Goal: Transaction & Acquisition: Purchase product/service

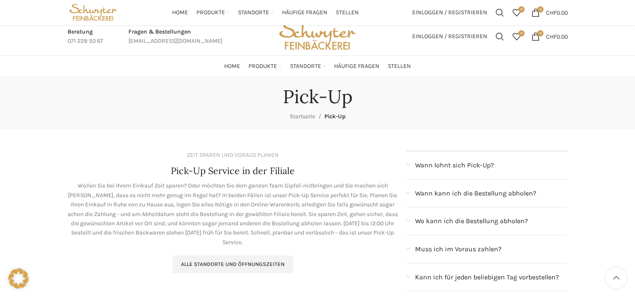
scroll to position [84, 0]
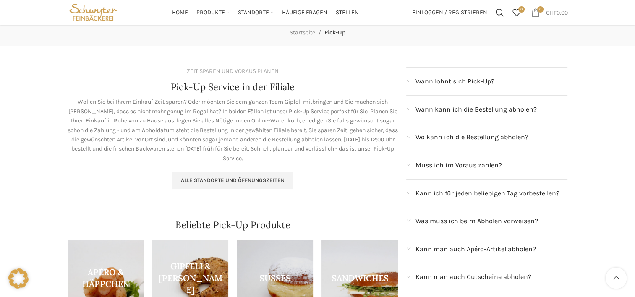
click at [532, 13] on span "0 items" at bounding box center [535, 12] width 8 height 8
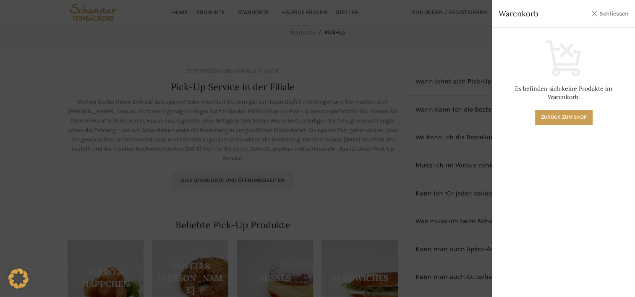
click at [609, 11] on link "Schliessen" at bounding box center [610, 13] width 38 height 10
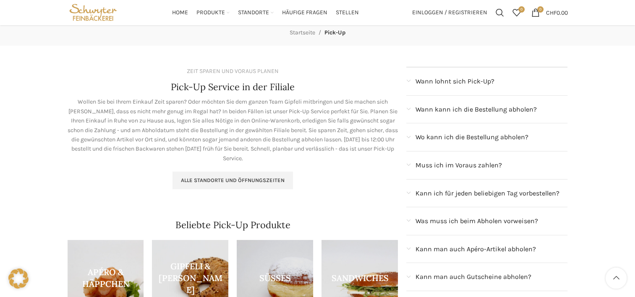
scroll to position [110, 0]
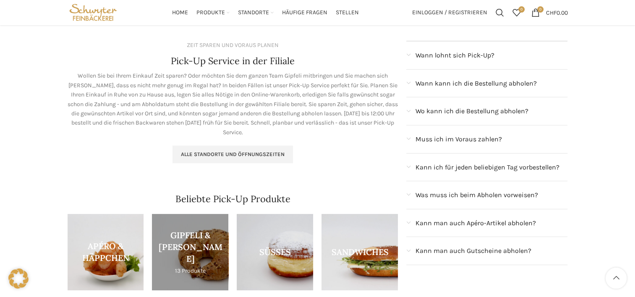
click at [193, 243] on link "Product category brotli" at bounding box center [190, 252] width 76 height 76
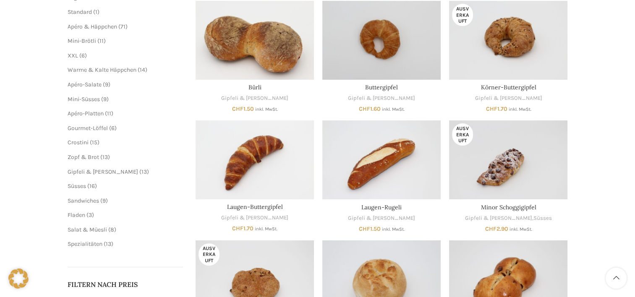
scroll to position [154, 0]
click at [402, 31] on img "Buttergipfel" at bounding box center [381, 40] width 118 height 79
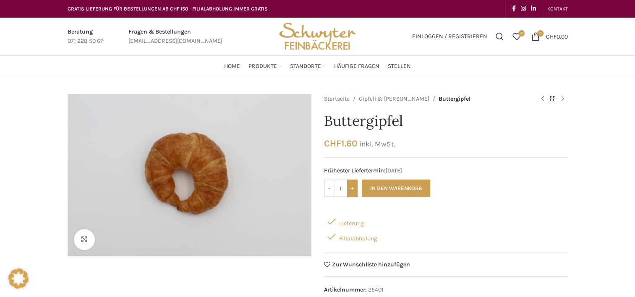
click at [352, 190] on input "+" at bounding box center [352, 189] width 10 height 18
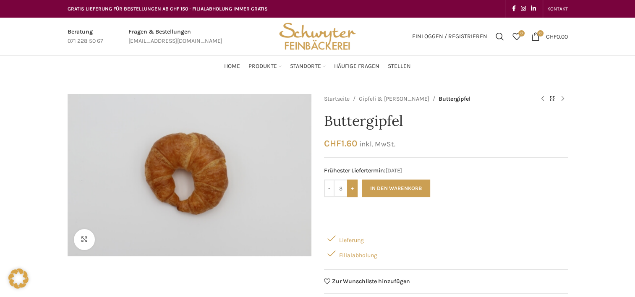
click at [352, 190] on input "+" at bounding box center [352, 189] width 10 height 18
type input "5"
click at [386, 191] on button "In den Warenkorb" at bounding box center [396, 189] width 68 height 18
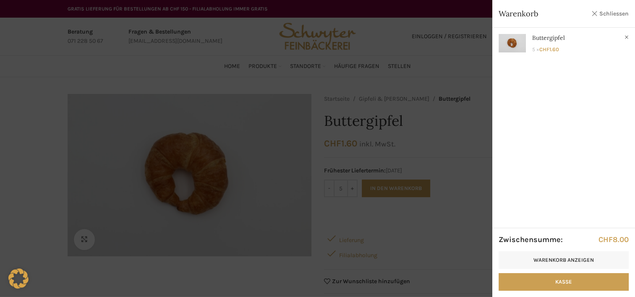
click at [604, 11] on link "Schliessen" at bounding box center [610, 13] width 38 height 10
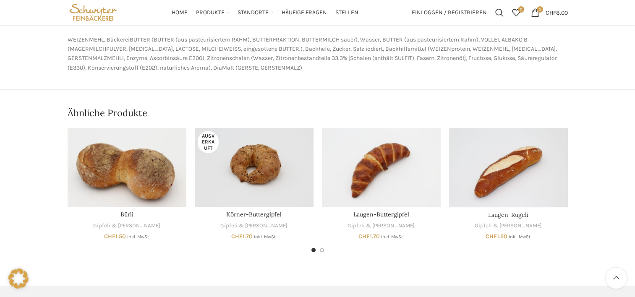
scroll to position [351, 0]
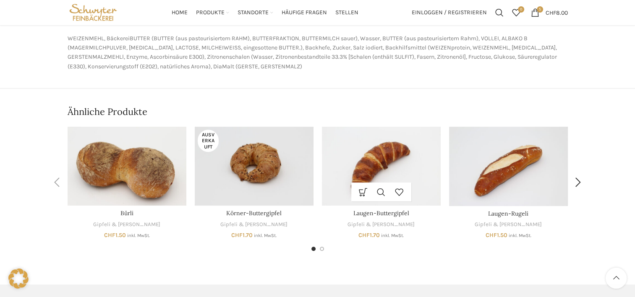
click at [409, 168] on img "Laugen-Buttergipfel" at bounding box center [381, 166] width 119 height 79
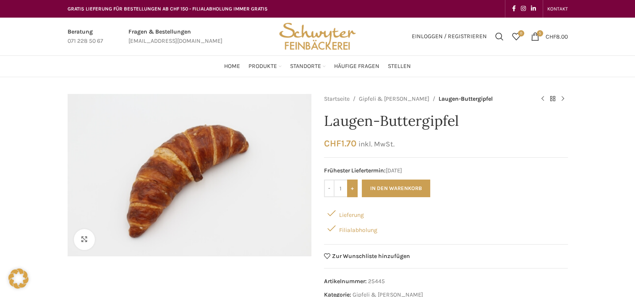
click at [351, 187] on input "+" at bounding box center [352, 189] width 10 height 18
type input "5"
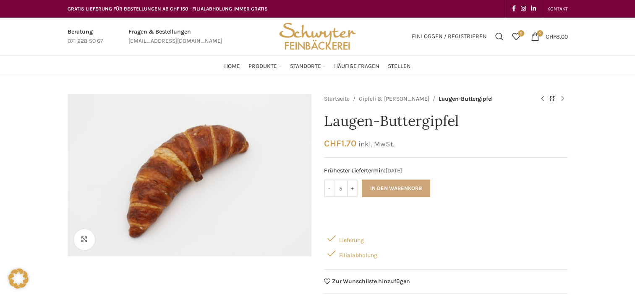
click at [393, 185] on button "In den Warenkorb" at bounding box center [396, 189] width 68 height 18
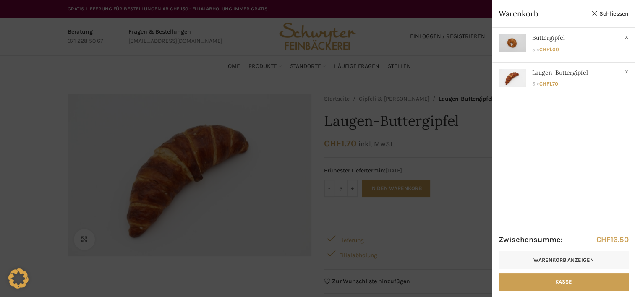
click at [346, 149] on div at bounding box center [317, 148] width 635 height 297
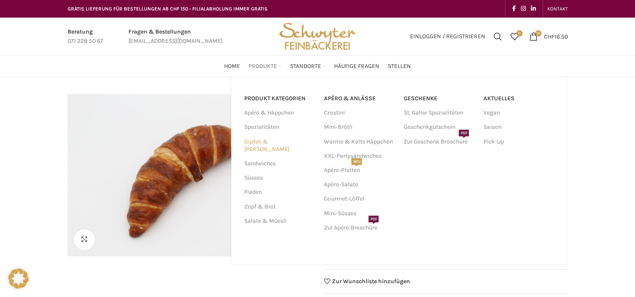
click at [270, 144] on link "Gipfeli & [PERSON_NAME]" at bounding box center [279, 146] width 70 height 22
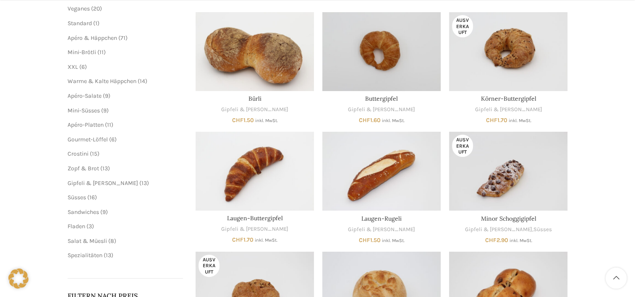
scroll to position [144, 0]
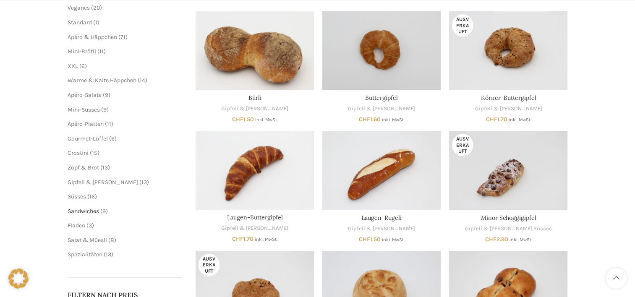
click at [89, 211] on span "Sandwiches" at bounding box center [83, 211] width 31 height 7
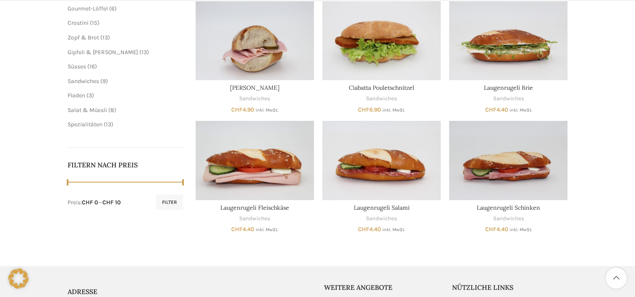
scroll to position [274, 0]
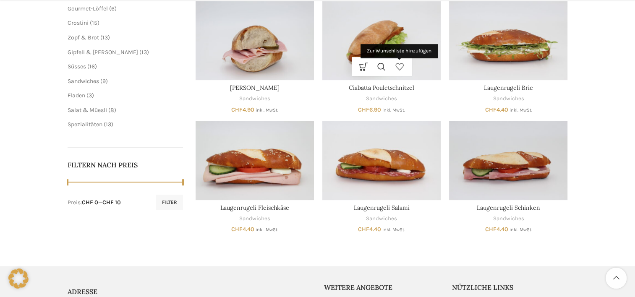
click at [402, 62] on link "Zur Wunschliste hinzufügen" at bounding box center [400, 66] width 18 height 19
click at [402, 62] on link "Wunschliste durchsuchen" at bounding box center [400, 66] width 18 height 19
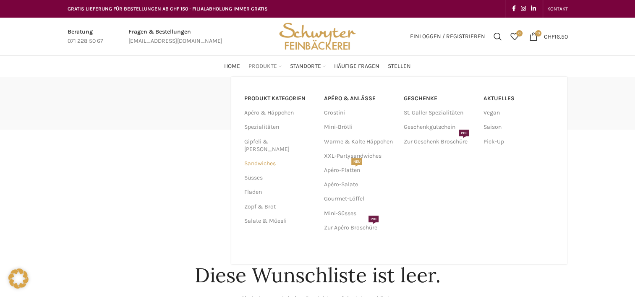
click at [265, 157] on link "Sandwiches" at bounding box center [279, 164] width 70 height 14
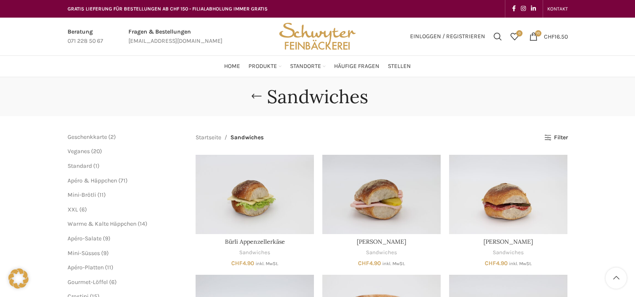
scroll to position [256, 0]
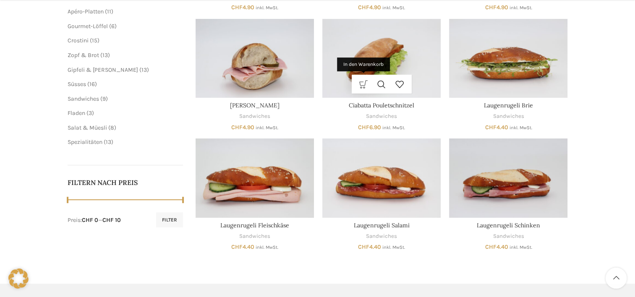
click at [361, 80] on link "In den Warenkorb" at bounding box center [364, 84] width 18 height 19
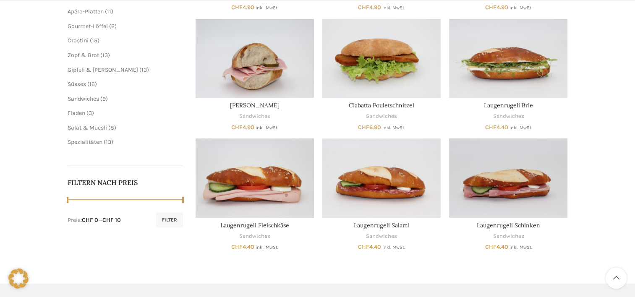
scroll to position [126, 0]
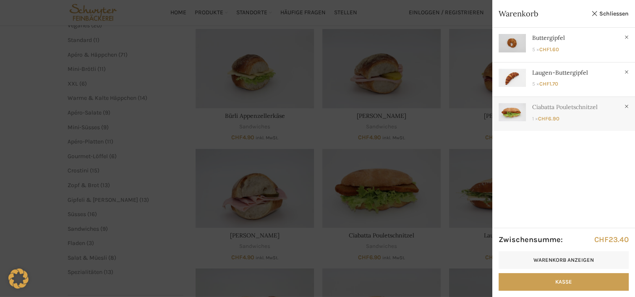
click at [549, 120] on link "Anzeigen" at bounding box center [563, 112] width 143 height 31
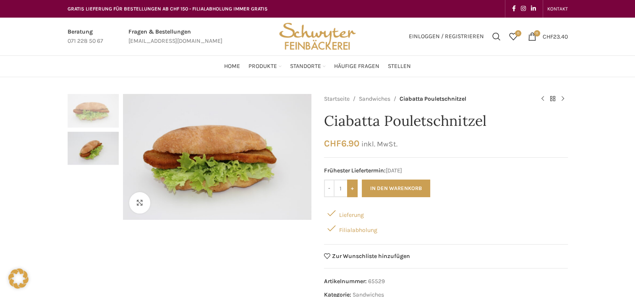
click at [351, 190] on input "+" at bounding box center [352, 189] width 10 height 18
type input "2"
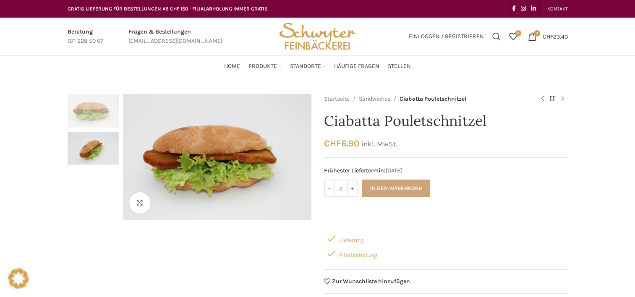
click at [390, 188] on button "In den Warenkorb" at bounding box center [396, 189] width 68 height 18
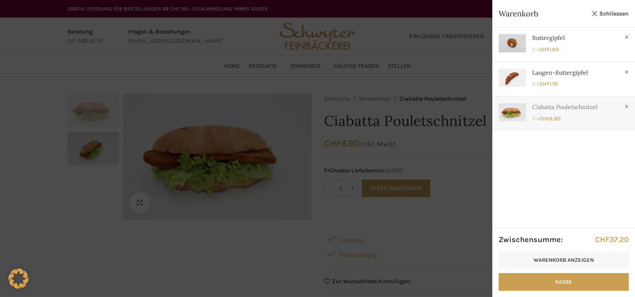
click at [555, 107] on link "Anzeigen" at bounding box center [563, 112] width 143 height 31
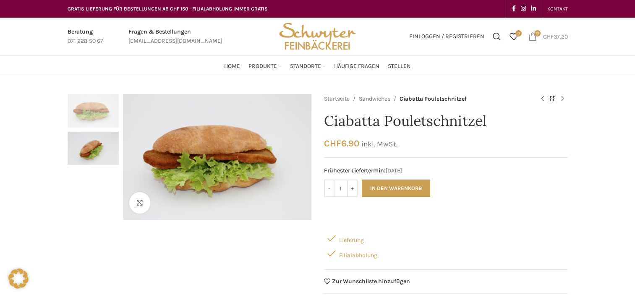
click at [534, 34] on span "13 items" at bounding box center [537, 33] width 6 height 6
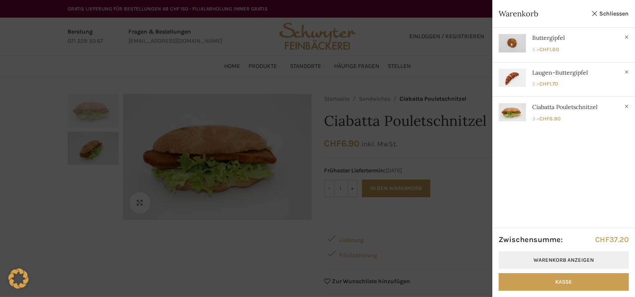
click at [543, 257] on link "Warenkorb anzeigen" at bounding box center [564, 260] width 130 height 18
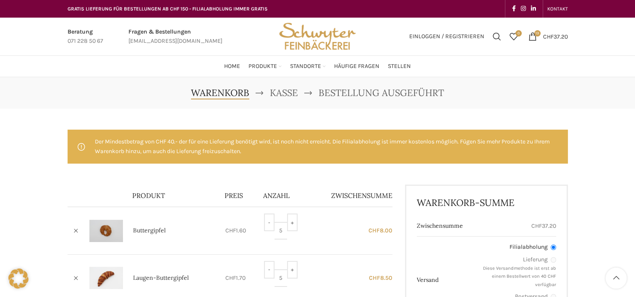
scroll to position [94, 0]
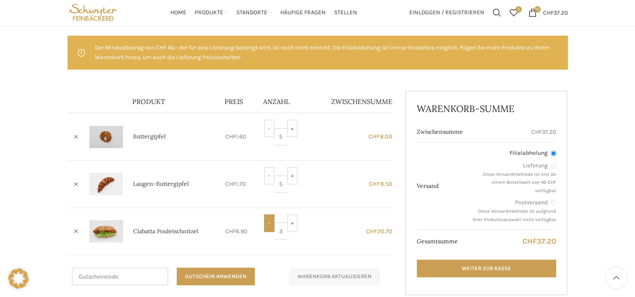
click at [270, 220] on input "-" at bounding box center [269, 224] width 10 height 18
type input "2"
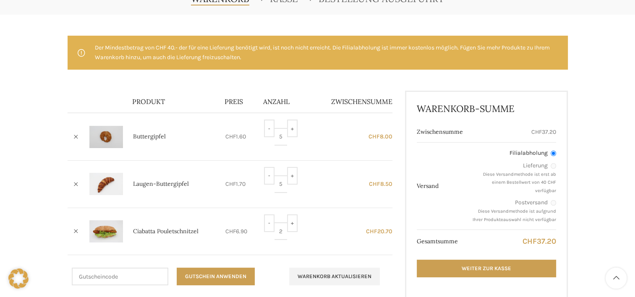
scroll to position [0, 0]
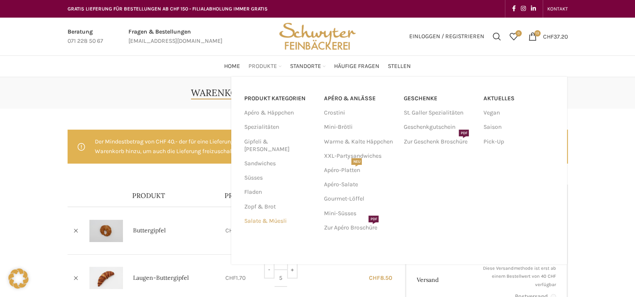
click at [260, 214] on link "Salate & Müesli" at bounding box center [279, 221] width 70 height 14
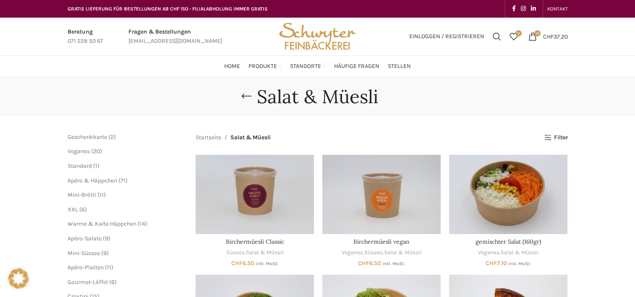
scroll to position [81, 0]
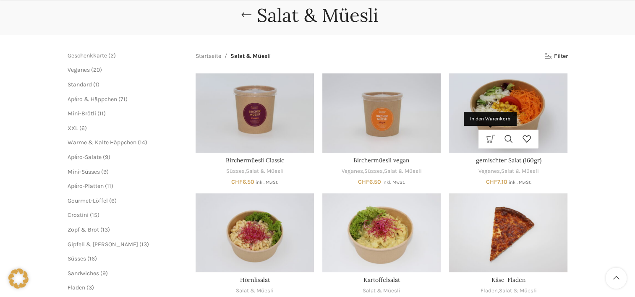
click at [487, 138] on link "In den Warenkorb" at bounding box center [491, 139] width 18 height 19
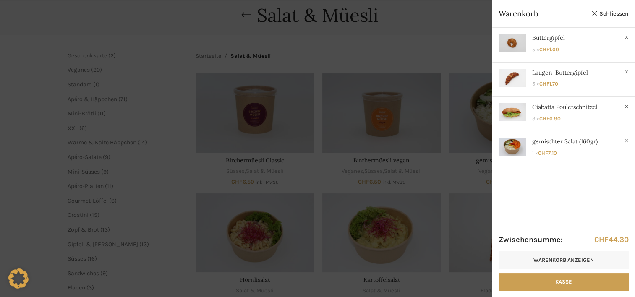
click at [315, 169] on div at bounding box center [317, 148] width 635 height 297
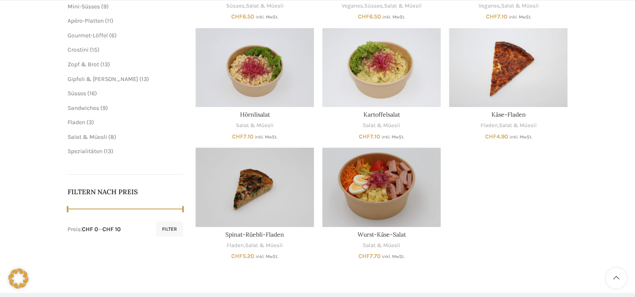
scroll to position [247, 0]
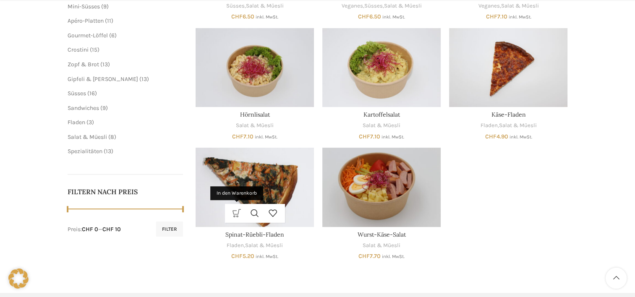
click at [235, 212] on link "In den Warenkorb" at bounding box center [237, 213] width 18 height 19
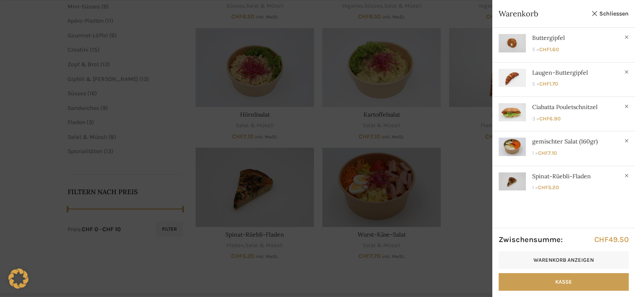
click at [318, 134] on div at bounding box center [317, 148] width 635 height 297
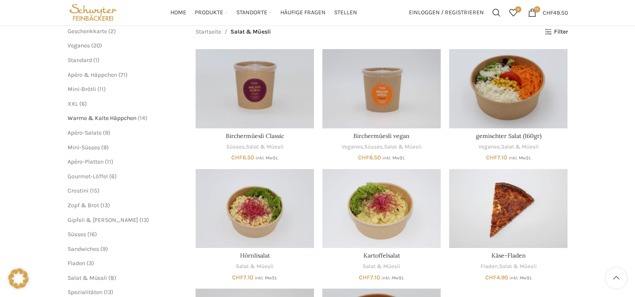
scroll to position [103, 0]
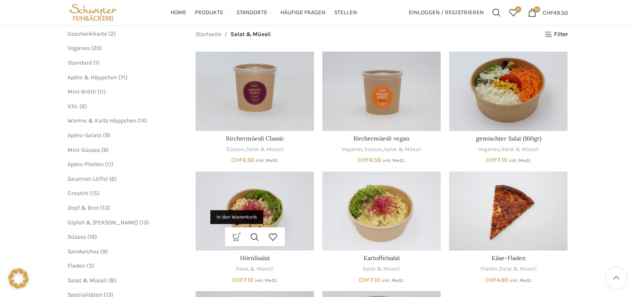
click at [235, 235] on link "In den Warenkorb" at bounding box center [237, 237] width 18 height 19
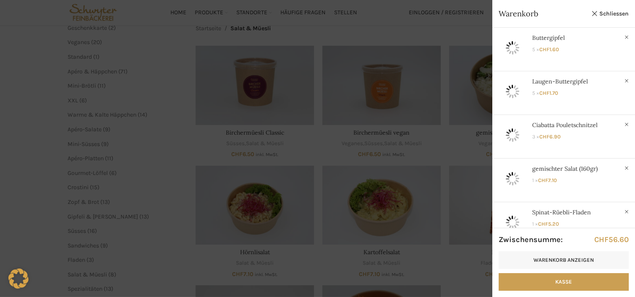
scroll to position [110, 0]
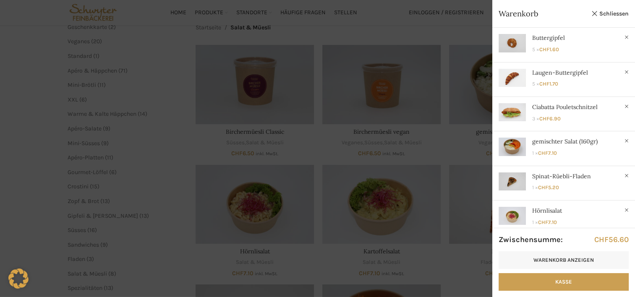
click at [18, 102] on div at bounding box center [317, 148] width 635 height 297
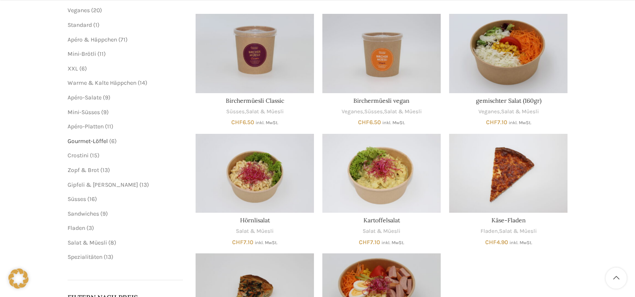
scroll to position [142, 0]
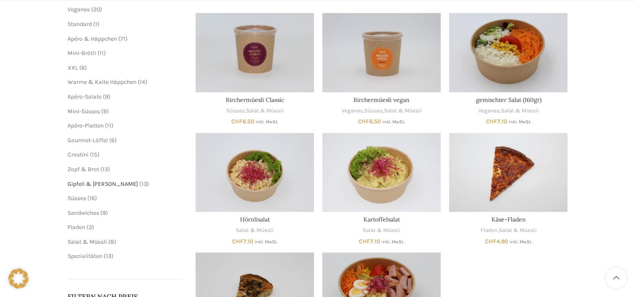
click at [86, 185] on span "Gipfeli & [PERSON_NAME]" at bounding box center [103, 184] width 71 height 7
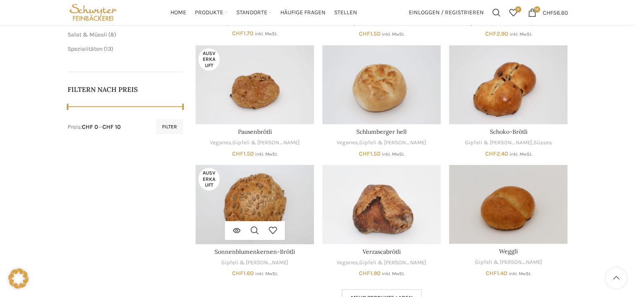
scroll to position [338, 0]
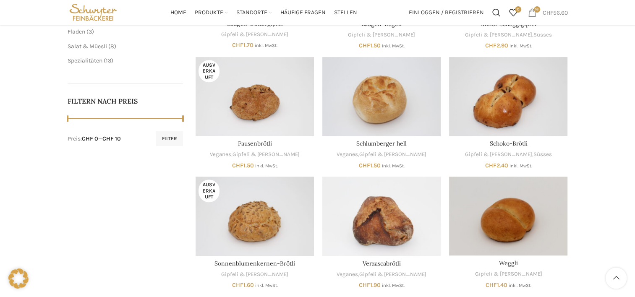
click at [540, 11] on link "16 items CHF 56.60" at bounding box center [548, 12] width 48 height 17
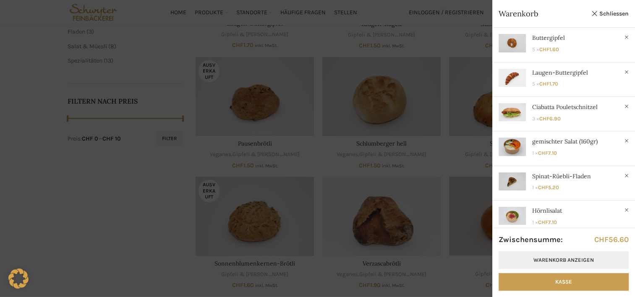
click at [553, 262] on link "Warenkorb anzeigen" at bounding box center [564, 260] width 130 height 18
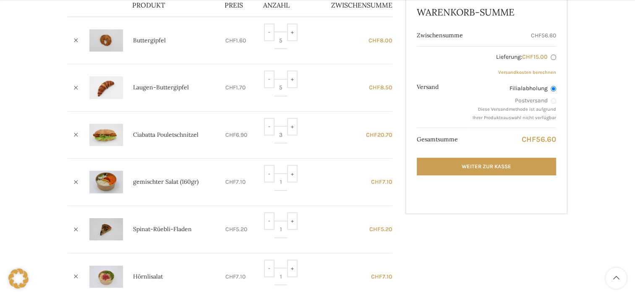
scroll to position [136, 0]
click at [270, 128] on input "-" at bounding box center [269, 127] width 10 height 18
type input "2"
click at [297, 176] on input "+" at bounding box center [292, 174] width 10 height 18
type input "2"
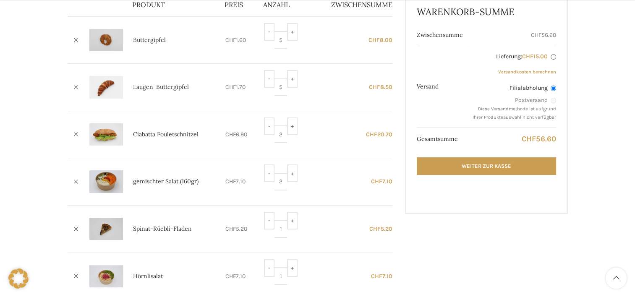
scroll to position [165, 0]
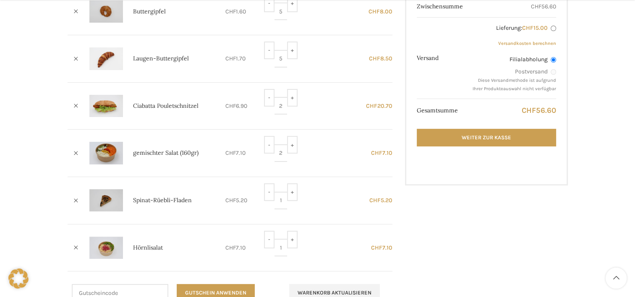
click at [578, 170] on div "Warenkorb [GEOGRAPHIC_DATA] Bestellung ausgeführt Artikel entfernen Vorschaubil…" at bounding box center [317, 133] width 635 height 440
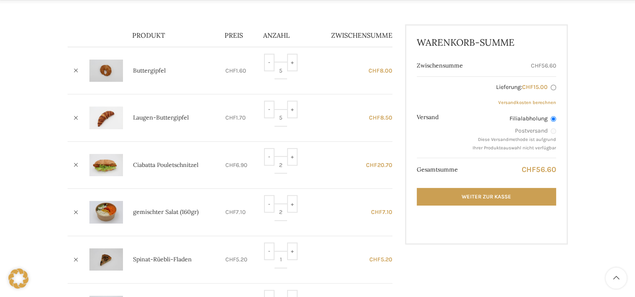
scroll to position [106, 0]
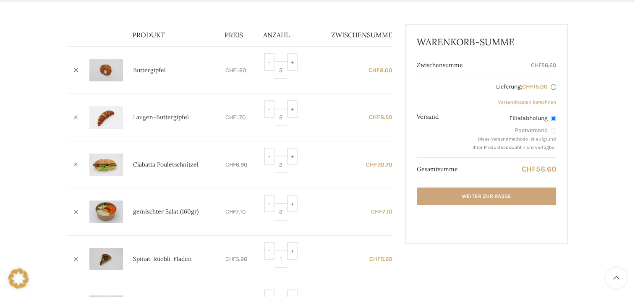
click at [505, 191] on link "Weiter zur Kasse" at bounding box center [486, 197] width 139 height 18
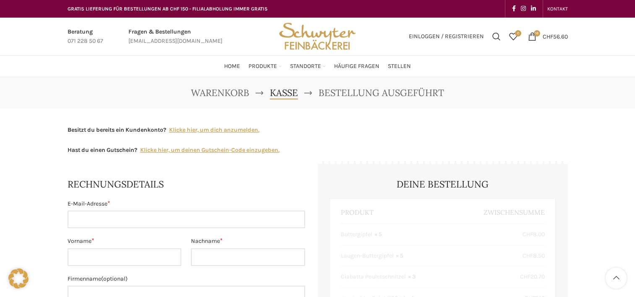
select select "SG"
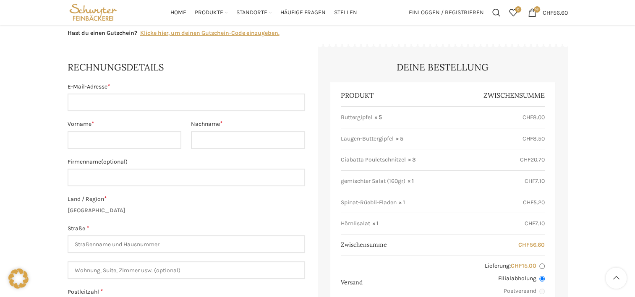
scroll to position [92, 0]
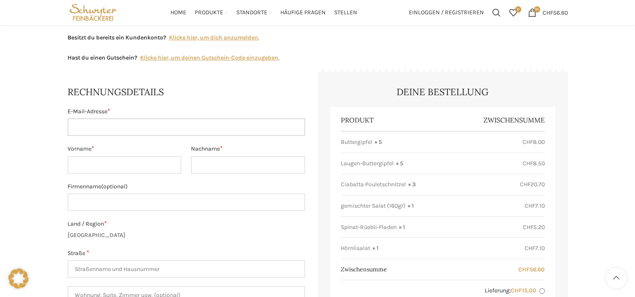
click at [245, 124] on input "E-Mail-Adresse *" at bounding box center [187, 127] width 238 height 18
type input "[EMAIL_ADDRESS][DOMAIN_NAME]"
type input "Mario"
type input "CASTILLA"
type input "Vetropack AG"
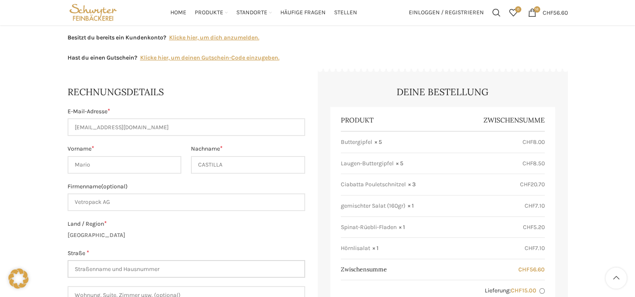
type input "[STREET_ADDRESS]"
type input "Bülach"
type input "[PHONE_NUMBER]"
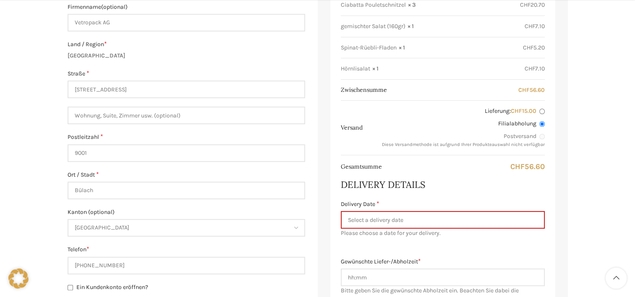
scroll to position [272, 0]
click at [110, 156] on input "9001" at bounding box center [187, 153] width 238 height 18
type input "9"
type input "8180"
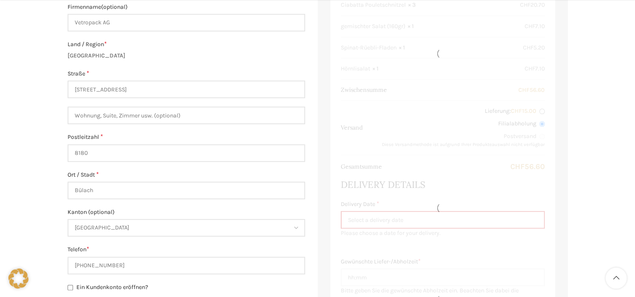
click at [66, 175] on main "Besitzt du bereits ein Kundenkonto? Klicke hier, um dich anzumelden. Wenn du sc…" at bounding box center [317, 246] width 513 height 819
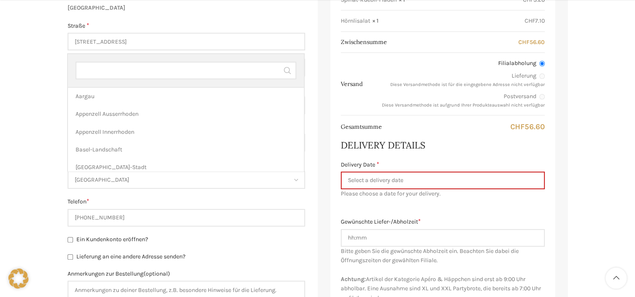
scroll to position [285, 0]
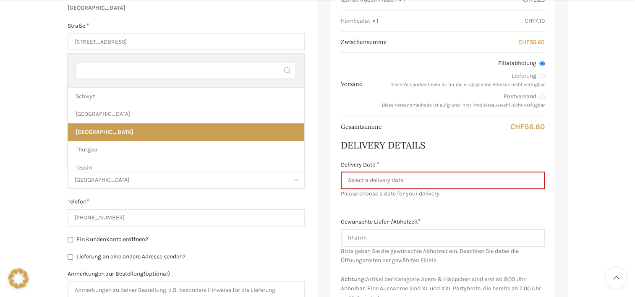
click at [119, 182] on span "St. Gallen" at bounding box center [186, 180] width 236 height 16
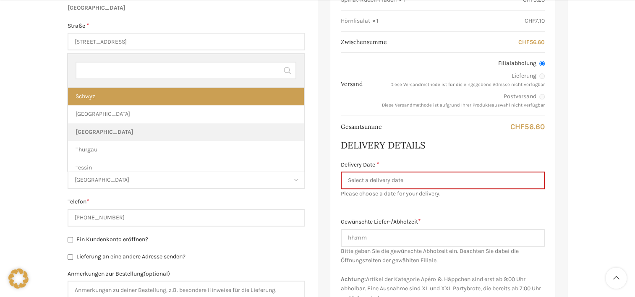
click at [113, 73] on input "text" at bounding box center [186, 71] width 221 height 18
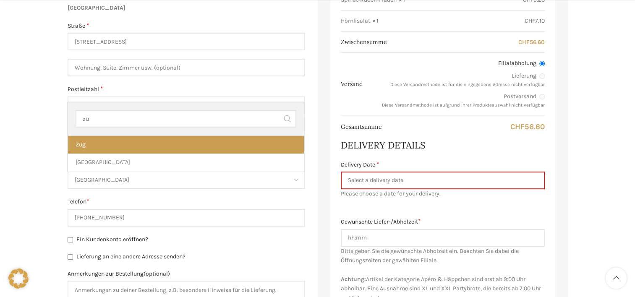
type input "zü"
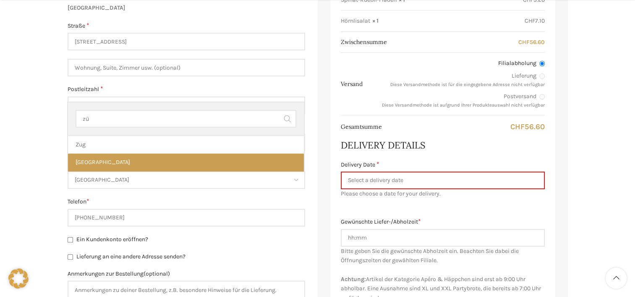
select select "ZH"
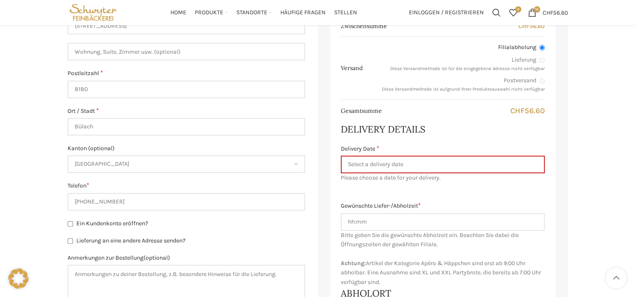
scroll to position [335, 0]
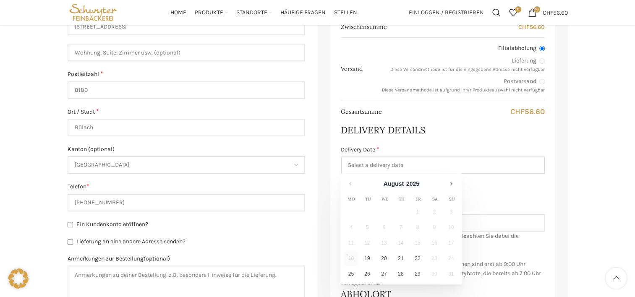
click at [408, 163] on input "Delivery Date *" at bounding box center [443, 166] width 204 height 18
click at [368, 256] on link "19" at bounding box center [367, 258] width 16 height 14
type input "[DATE]"
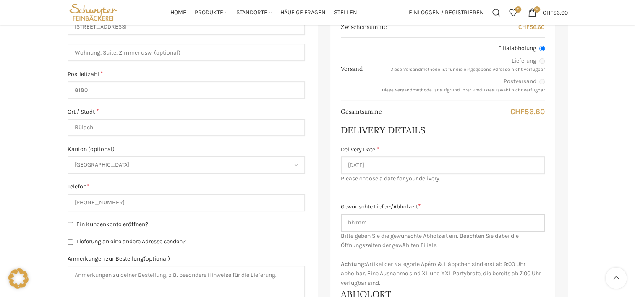
click at [371, 220] on input "Gewünschte Liefer-/Abholzeit *" at bounding box center [443, 223] width 204 height 18
type input "09:30"
click at [408, 194] on div "Produkt Zwischensumme Buttergipfel × 5 CHF 8.00 Laugen-Buttergipfel × 5 CHF 8.5…" at bounding box center [442, 111] width 225 height 494
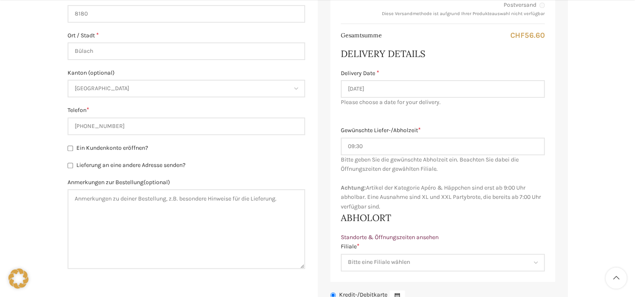
scroll to position [441, 0]
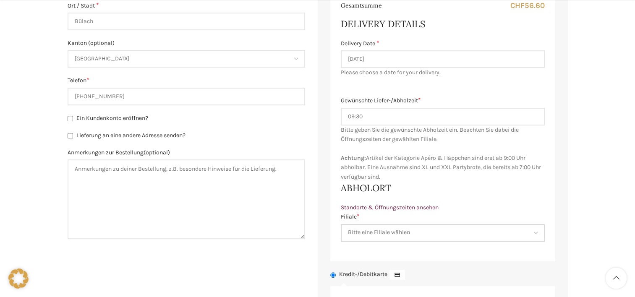
click at [384, 232] on select "Bitte eine Filiale wählen Backstube Schuppis Neugasse Lindenpark Bahnhof St. Ga…" at bounding box center [443, 233] width 204 height 18
click at [403, 235] on select "Bitte eine Filiale wählen Backstube Schuppis Neugasse Lindenpark Bahnhof St. Ga…" at bounding box center [443, 233] width 204 height 18
select select "11688"
click at [341, 224] on select "Bitte eine Filiale wählen Backstube Schuppis Neugasse Lindenpark Bahnhof St. Ga…" at bounding box center [443, 233] width 204 height 18
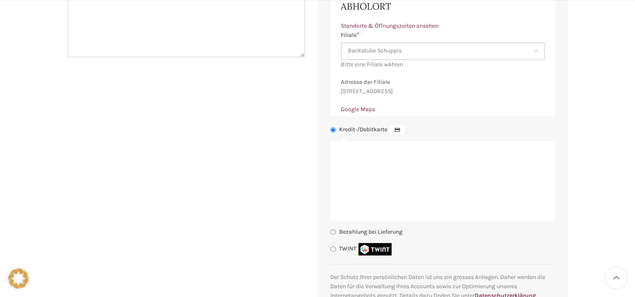
scroll to position [627, 0]
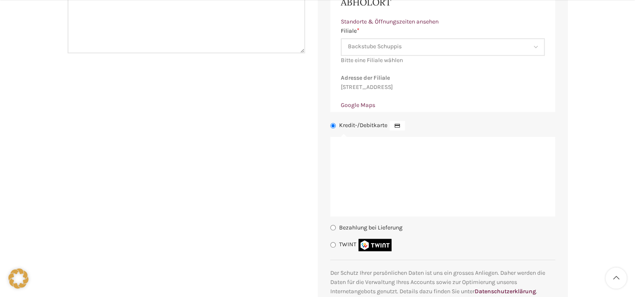
click at [332, 230] on input "Bezahlung bei Lieferung" at bounding box center [332, 227] width 5 height 5
radio input "true"
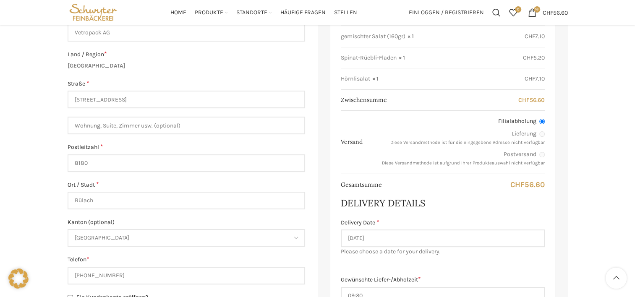
scroll to position [0, 0]
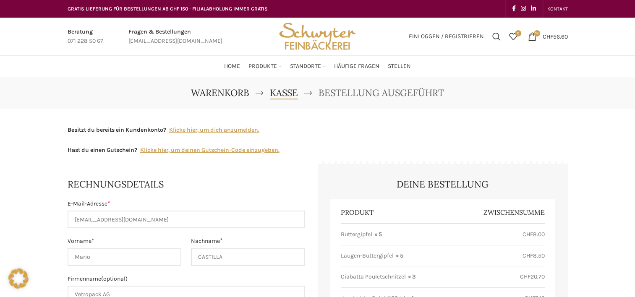
click at [233, 93] on span "Warenkorb" at bounding box center [220, 93] width 58 height 12
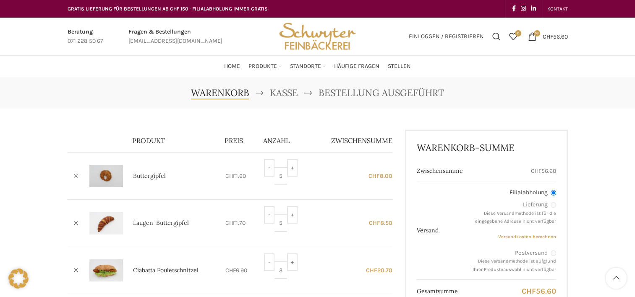
scroll to position [62, 0]
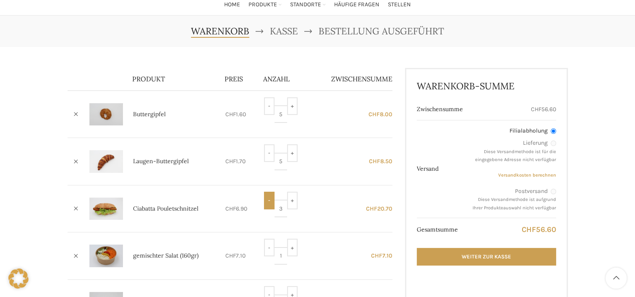
click at [269, 202] on input "-" at bounding box center [269, 201] width 10 height 18
type input "2"
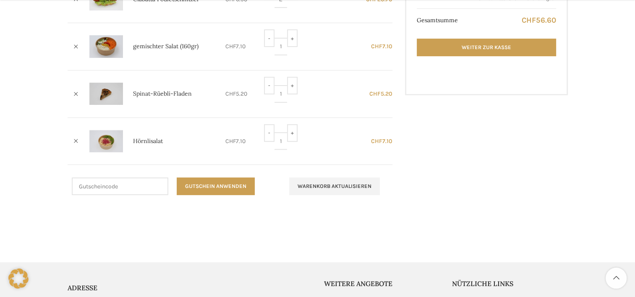
scroll to position [270, 0]
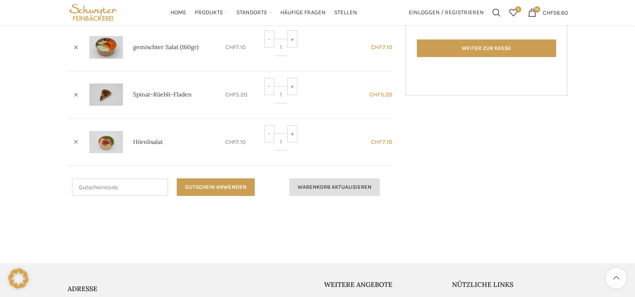
click at [318, 187] on button "Warenkorb aktualisieren" at bounding box center [334, 187] width 91 height 18
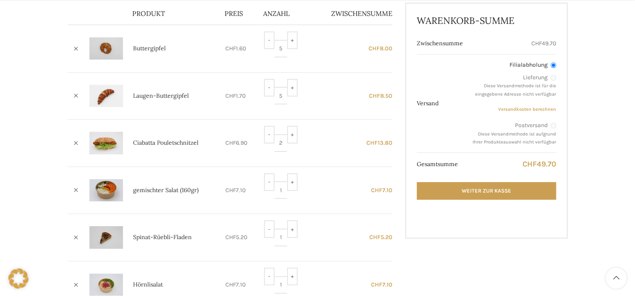
scroll to position [173, 0]
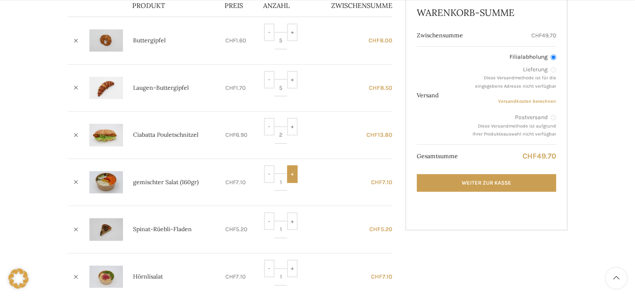
click at [297, 168] on input "+" at bounding box center [292, 174] width 10 height 18
type input "2"
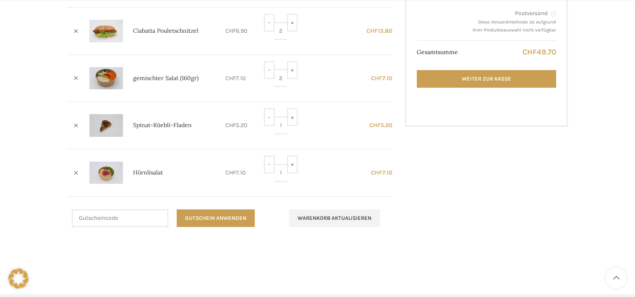
scroll to position [278, 0]
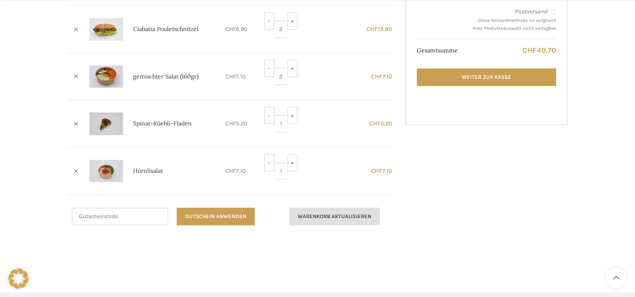
click at [343, 215] on button "Warenkorb aktualisieren" at bounding box center [334, 217] width 91 height 18
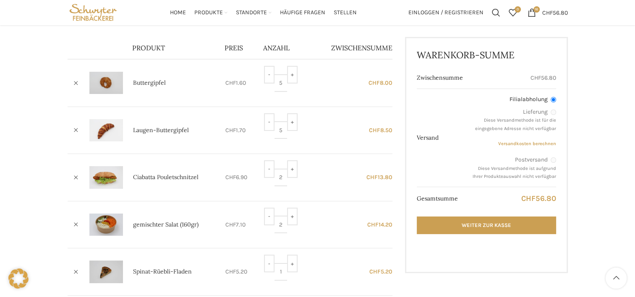
scroll to position [130, 0]
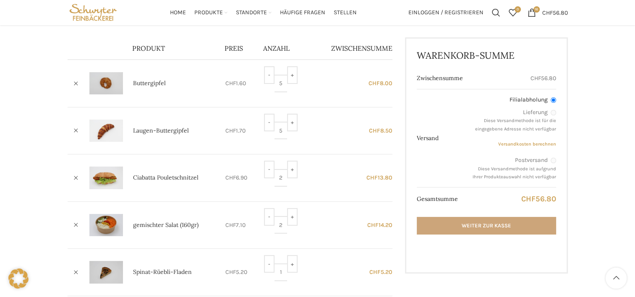
click at [477, 221] on link "Weiter zur Kasse" at bounding box center [486, 226] width 139 height 18
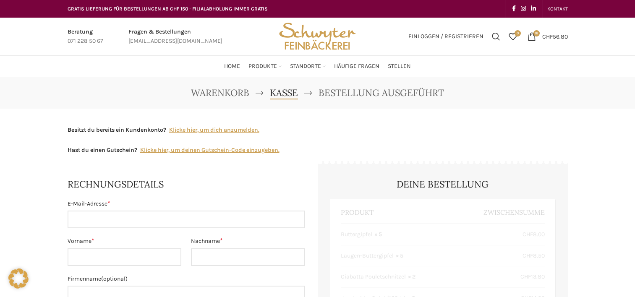
select select "ZH"
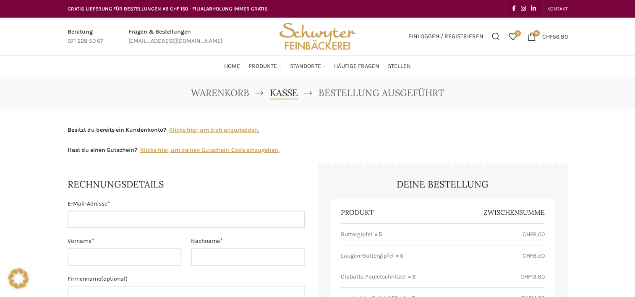
click at [169, 223] on input "E-Mail-Adresse *" at bounding box center [187, 220] width 238 height 18
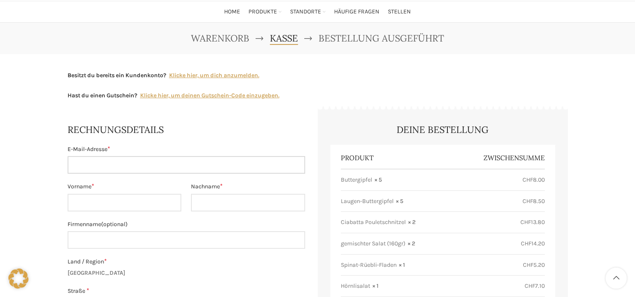
click at [147, 170] on input "E-Mail-Adresse *" at bounding box center [187, 165] width 238 height 18
type input "[EMAIL_ADDRESS][DOMAIN_NAME]"
type input "Mario"
type input "CASTILLA"
type input "Vetropack AG"
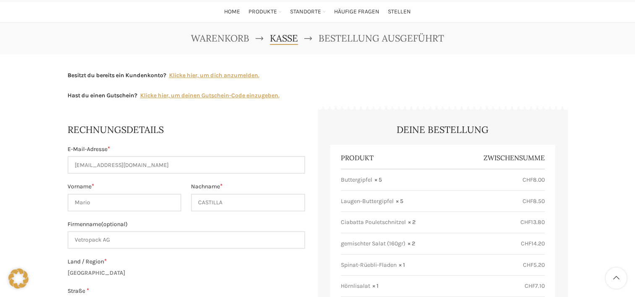
type input "[PHONE_NUMBER]"
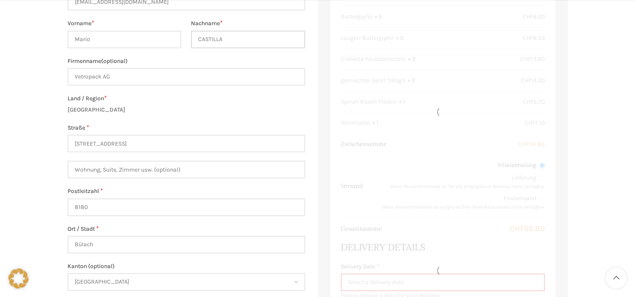
scroll to position [219, 0]
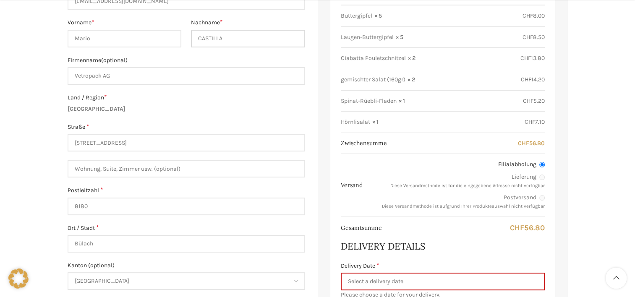
click at [235, 36] on input "CASTILLA" at bounding box center [248, 39] width 114 height 18
drag, startPoint x: 235, startPoint y: 36, endPoint x: 181, endPoint y: 41, distance: 54.0
click at [181, 41] on div "E-Mail-Adresse * [EMAIL_ADDRESS][DOMAIN_NAME] Vorname * Mario Nachname * CASTIL…" at bounding box center [187, 154] width 238 height 347
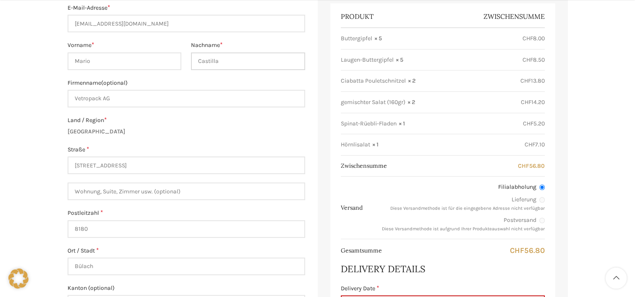
type input "Castilla"
click at [102, 139] on div "E-Mail-Adresse * mario.castilla@vetropack.com Vorname * Mario Nachname * Castil…" at bounding box center [187, 176] width 238 height 347
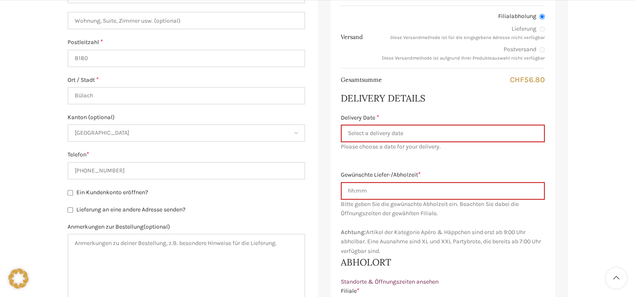
scroll to position [380, 0]
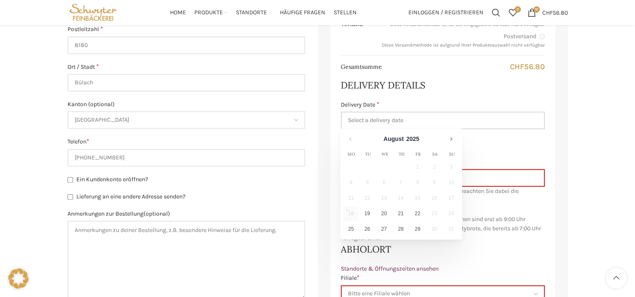
click at [404, 118] on input "Delivery Date *" at bounding box center [443, 121] width 204 height 18
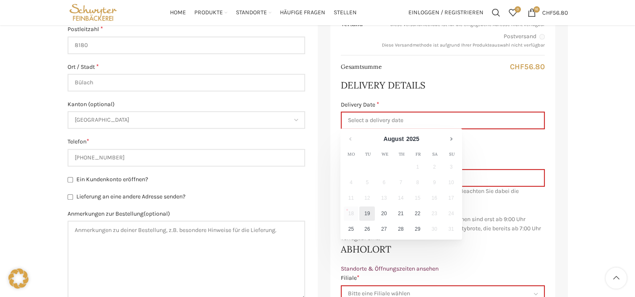
click at [369, 209] on link "19" at bounding box center [367, 214] width 16 height 14
type input "[DATE]"
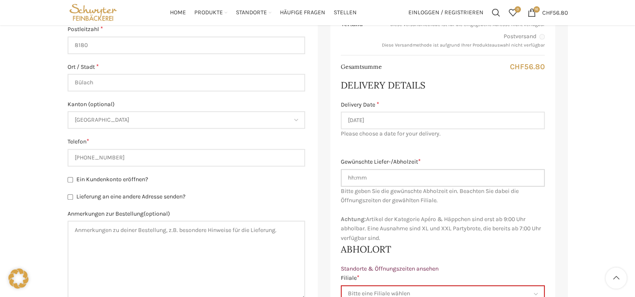
click at [366, 173] on input "Gewünschte Liefer-/Abholzeit *" at bounding box center [443, 178] width 204 height 18
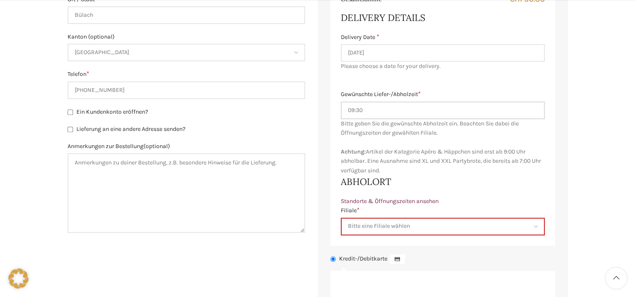
scroll to position [458, 0]
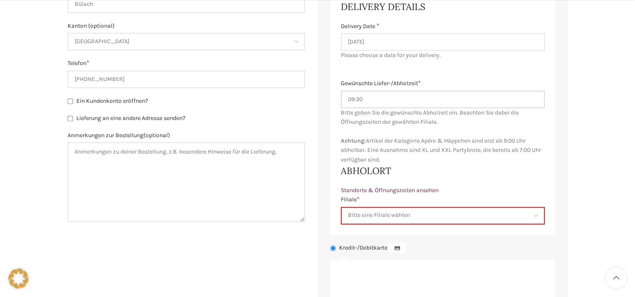
type input "09:30"
click at [368, 205] on p "Filiale * Bitte eine Filiale wählen Backstube Schuppis Neugasse Lindenpark Bahn…" at bounding box center [443, 209] width 204 height 29
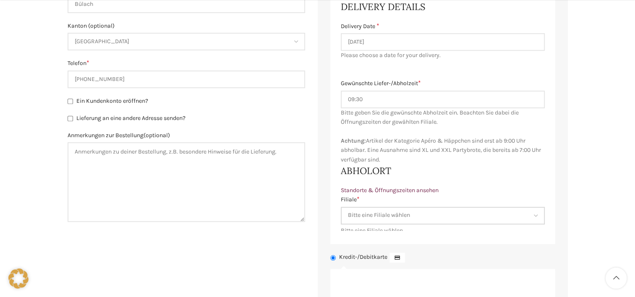
click at [368, 209] on select "Bitte eine Filiale wählen Backstube Schuppis Neugasse Lindenpark Bahnhof St. Ga…" at bounding box center [443, 216] width 204 height 18
select select "11688"
click at [341, 207] on select "Bitte eine Filiale wählen Backstube Schuppis Neugasse Lindenpark Bahnhof St. Ga…" at bounding box center [443, 216] width 204 height 18
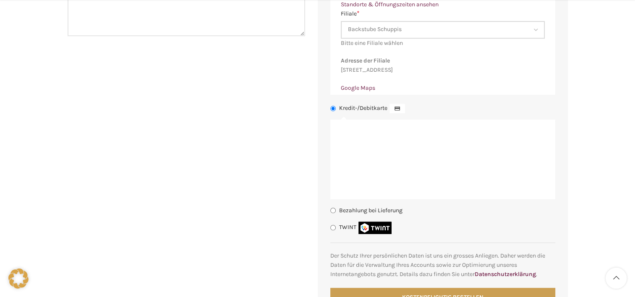
scroll to position [662, 0]
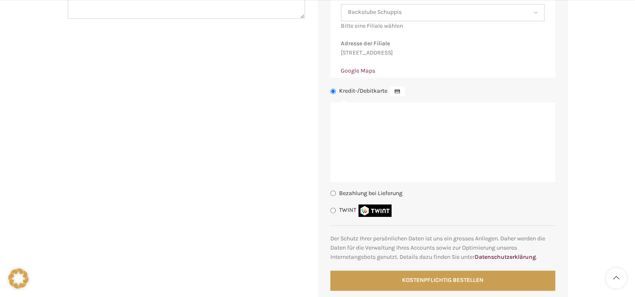
click at [382, 196] on label "Bezahlung bei Lieferung" at bounding box center [370, 192] width 63 height 7
click at [336, 196] on input "Bezahlung bei Lieferung" at bounding box center [332, 193] width 5 height 5
radio input "true"
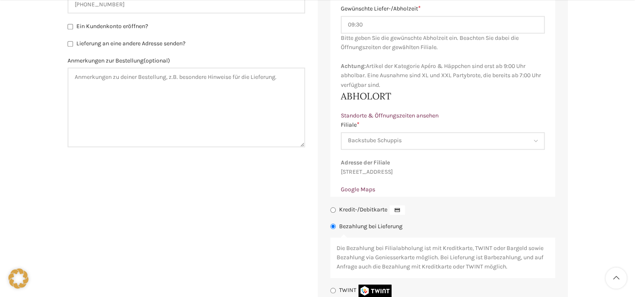
scroll to position [658, 0]
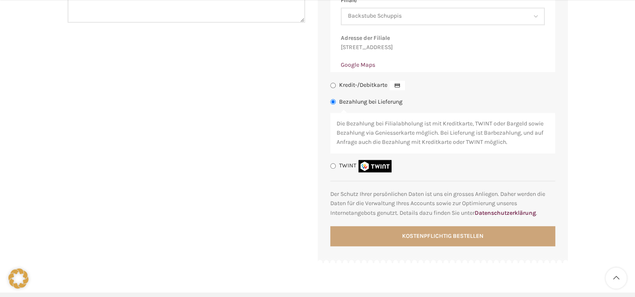
click at [463, 246] on button "Kostenpflichtig bestellen" at bounding box center [442, 236] width 225 height 20
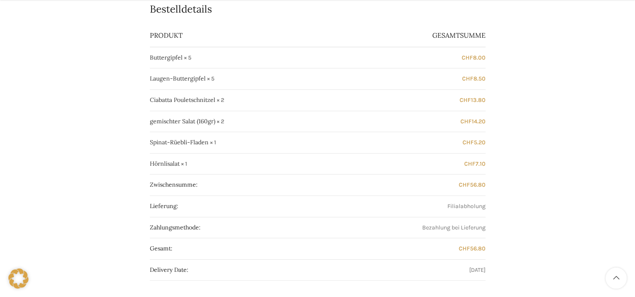
scroll to position [207, 0]
